Goal: Navigation & Orientation: Go to known website

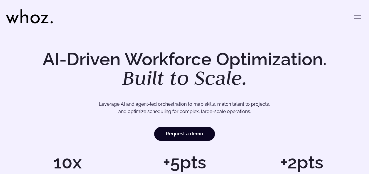
click at [359, 14] on icon "Toggle menu" at bounding box center [356, 16] width 7 height 7
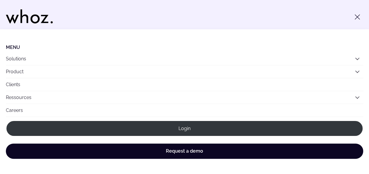
click at [353, 15] on icon "Toggle menu" at bounding box center [356, 16] width 7 height 7
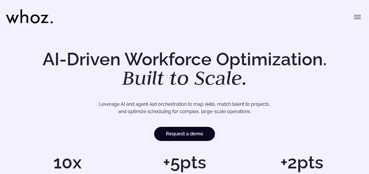
click at [354, 19] on icon "Toggle menu" at bounding box center [356, 16] width 7 height 7
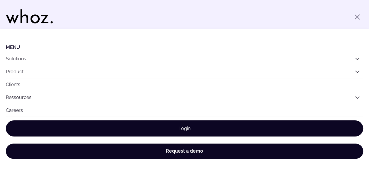
click at [170, 129] on link "Login" at bounding box center [184, 129] width 357 height 16
